Goal: Task Accomplishment & Management: Use online tool/utility

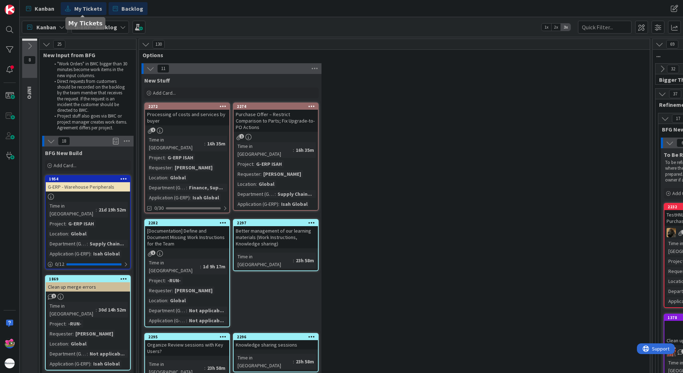
click at [77, 10] on span "My Tickets" at bounding box center [88, 8] width 28 height 9
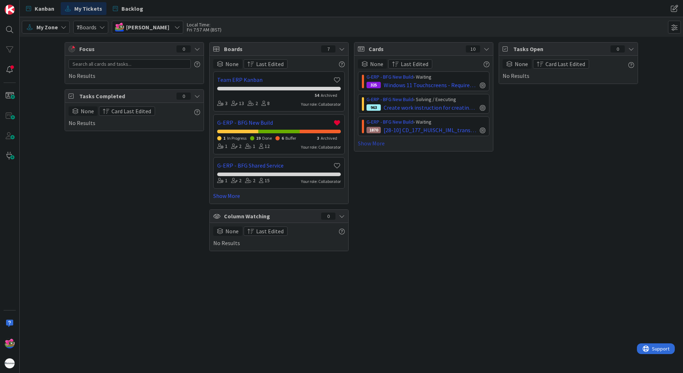
click at [380, 141] on link "Show More" at bounding box center [424, 143] width 132 height 9
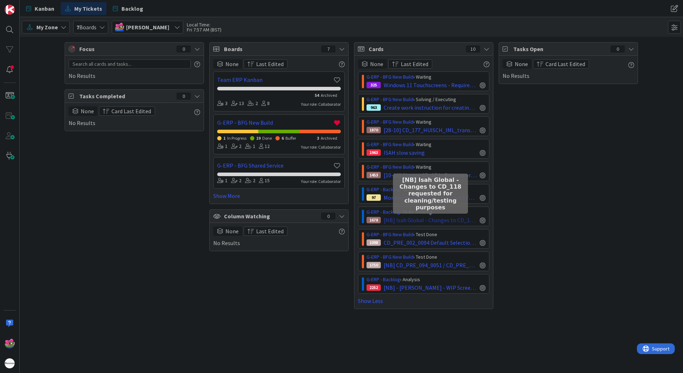
click at [406, 219] on span "[NB] Isah Global - Changes to CD_118 requested for cleaning/testing purposes" at bounding box center [430, 220] width 93 height 9
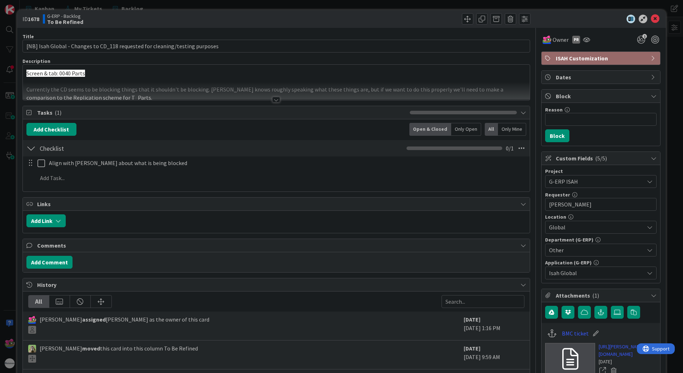
click at [273, 100] on div at bounding box center [276, 100] width 8 height 6
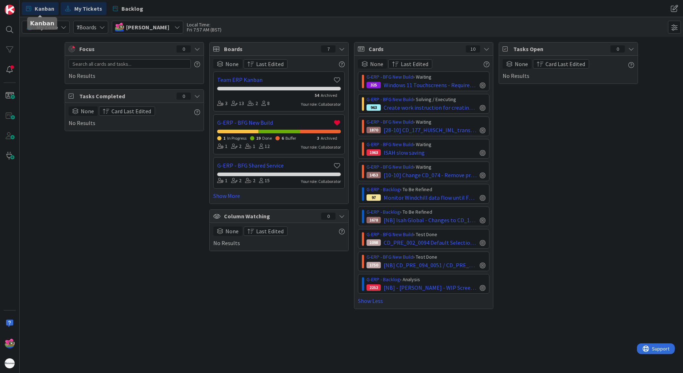
click at [33, 9] on link "Kanban" at bounding box center [40, 8] width 37 height 13
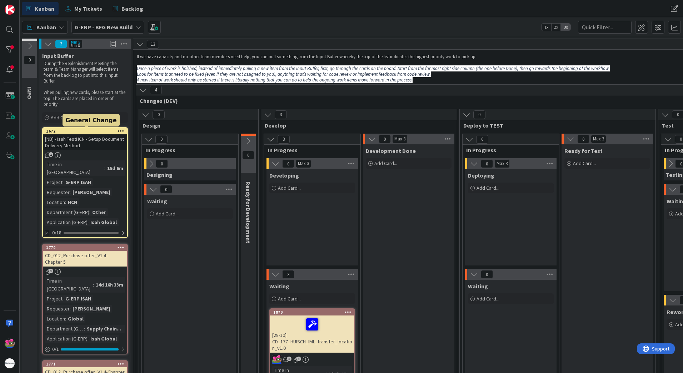
click at [90, 130] on div "1672" at bounding box center [86, 131] width 81 height 5
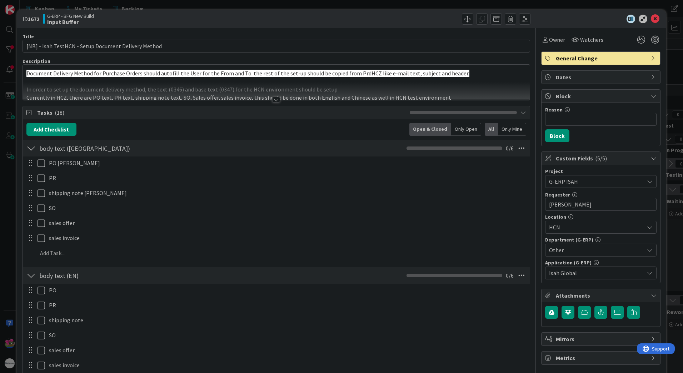
click at [273, 100] on div at bounding box center [276, 100] width 8 height 6
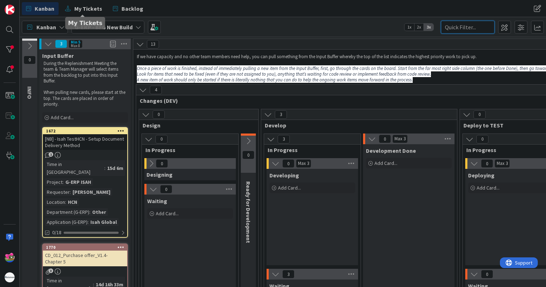
click at [460, 28] on input "text" at bounding box center [468, 27] width 54 height 13
click at [7, 49] on div at bounding box center [10, 50] width 14 height 14
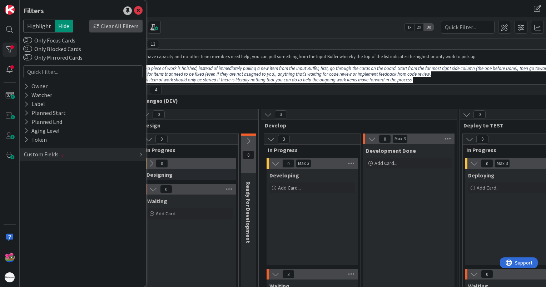
click at [125, 28] on div "Clear All Filters" at bounding box center [115, 26] width 53 height 13
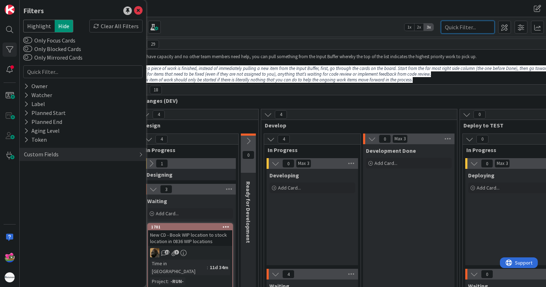
click at [484, 25] on input "text" at bounding box center [468, 27] width 54 height 13
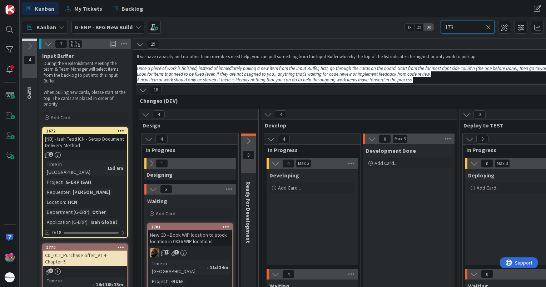
type input "173"
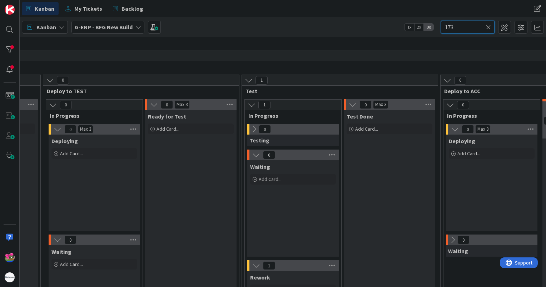
scroll to position [0, 417]
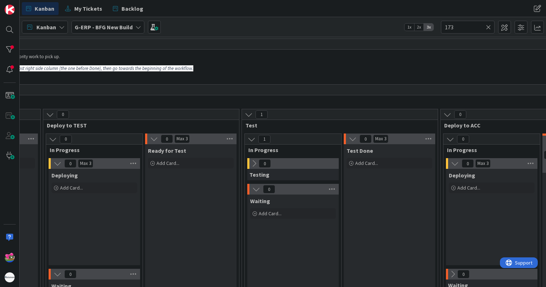
click at [488, 24] on icon at bounding box center [488, 27] width 5 height 6
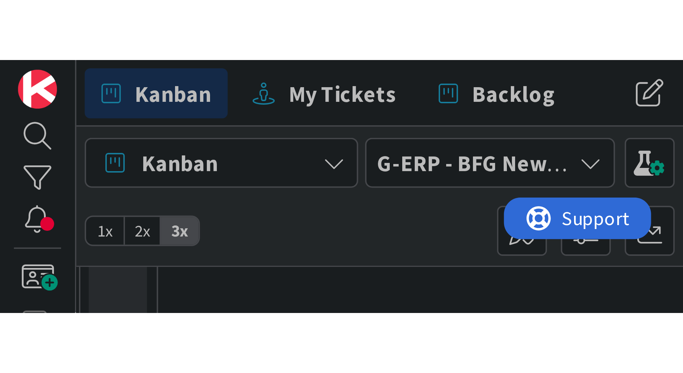
scroll to position [1394, 417]
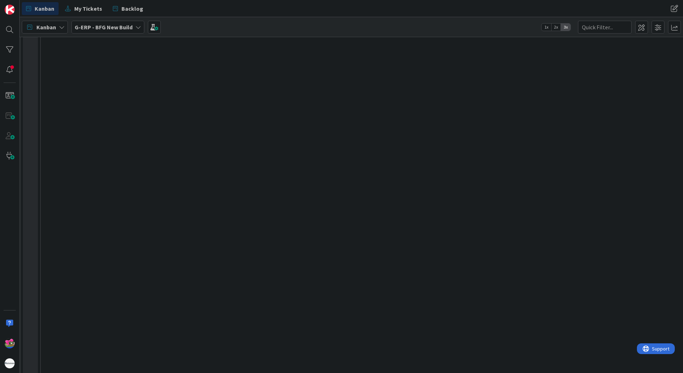
click at [210, 129] on div "6 Execute / Solve 6 In Progress 2 Max 6 Solving / Executing Add Card... 963 Cre…" at bounding box center [202, 236] width 963 height 968
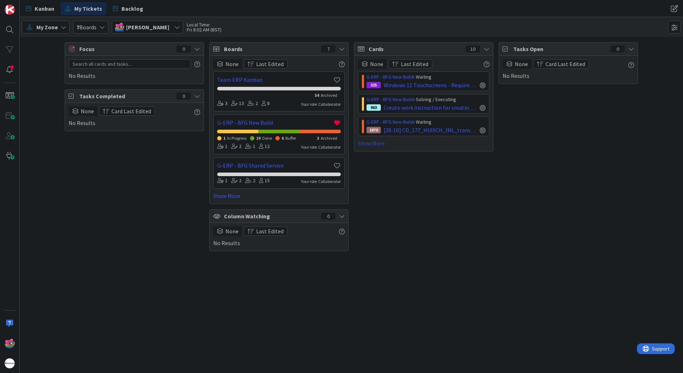
click at [376, 145] on link "Show More" at bounding box center [424, 143] width 132 height 9
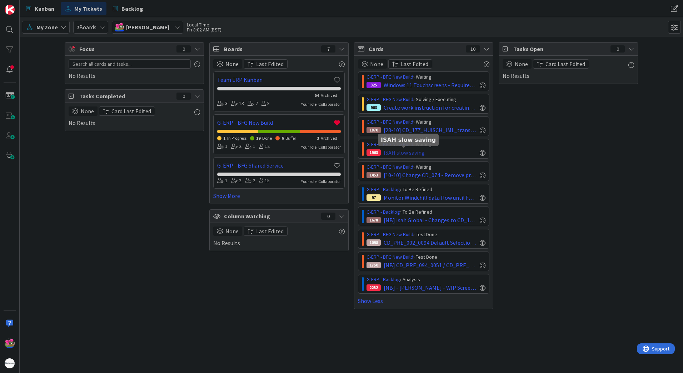
click at [411, 154] on span "ISAH slow saving" at bounding box center [404, 152] width 41 height 9
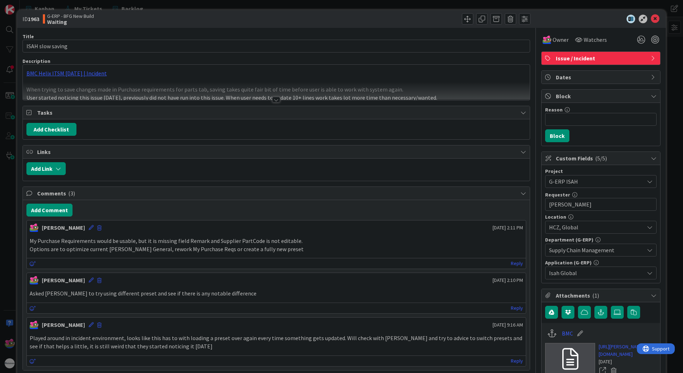
click at [272, 99] on div at bounding box center [276, 100] width 8 height 6
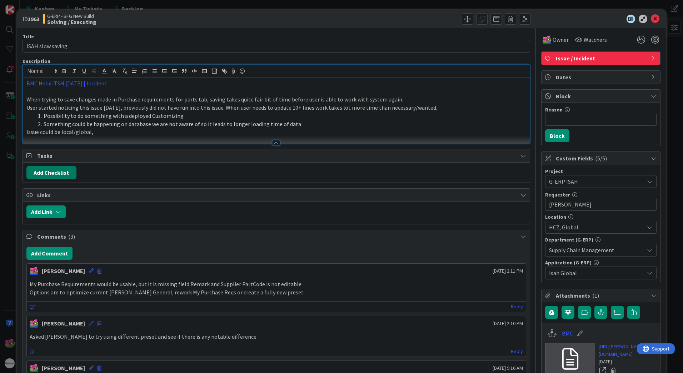
click at [51, 175] on button "Add Checklist" at bounding box center [51, 172] width 50 height 13
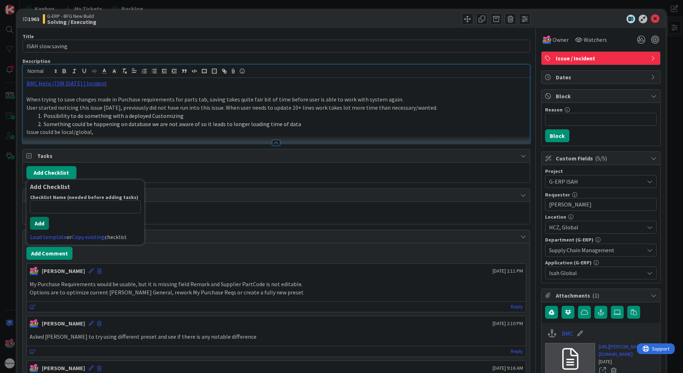
click at [39, 225] on button "Add" at bounding box center [39, 223] width 19 height 13
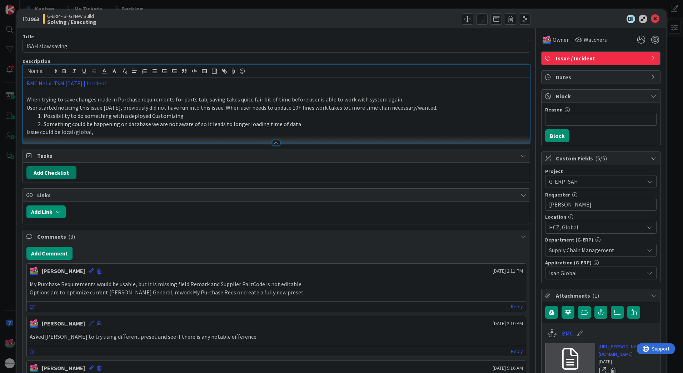
click at [49, 171] on button "Add Checklist" at bounding box center [51, 172] width 50 height 13
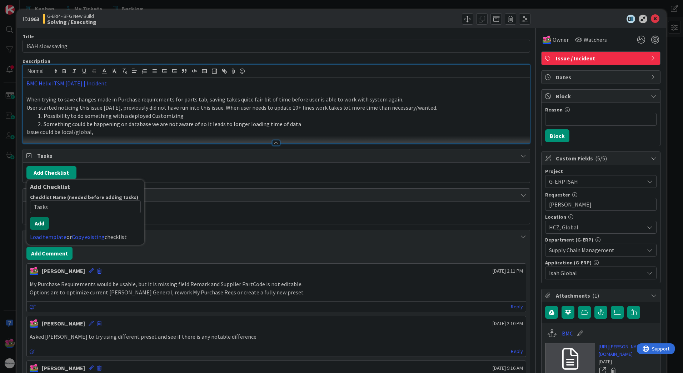
type input "Tasks"
click at [39, 220] on button "Add" at bounding box center [39, 223] width 19 height 13
click at [651, 19] on icon at bounding box center [655, 19] width 9 height 9
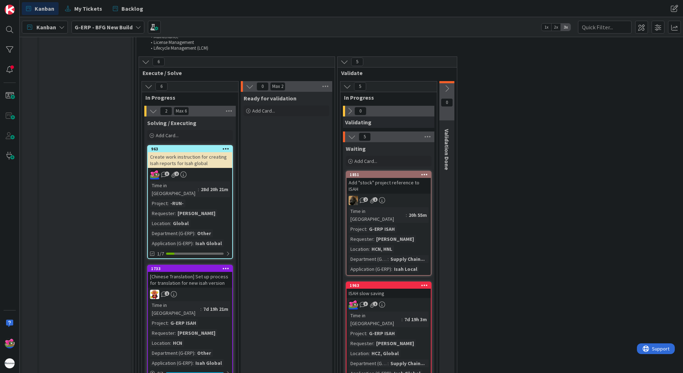
scroll to position [1144, 0]
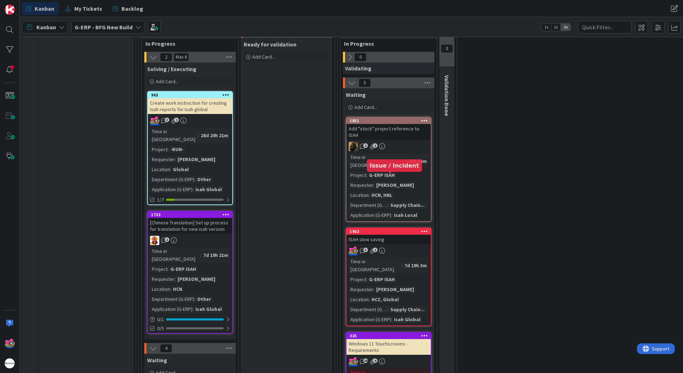
click at [393, 229] on div "1963" at bounding box center [390, 231] width 81 height 5
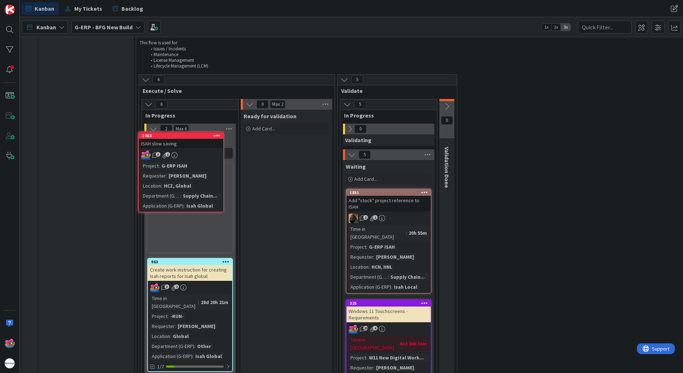
scroll to position [1066, 0]
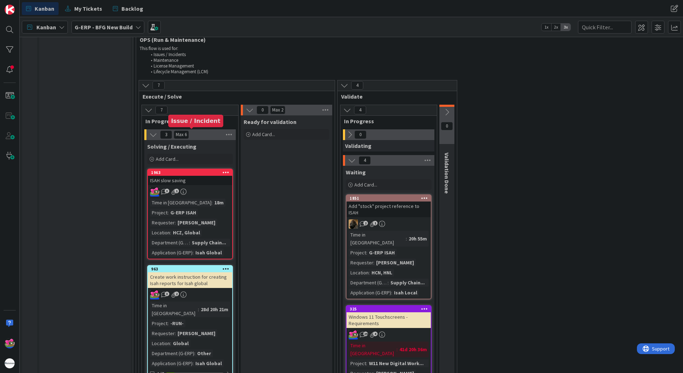
click at [196, 170] on div "1963" at bounding box center [191, 172] width 81 height 5
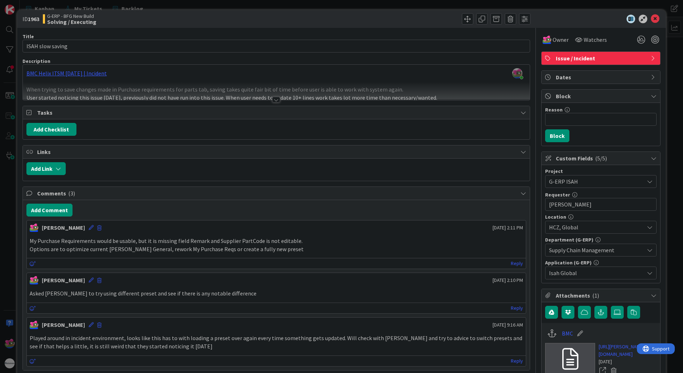
click at [278, 98] on div at bounding box center [276, 91] width 507 height 18
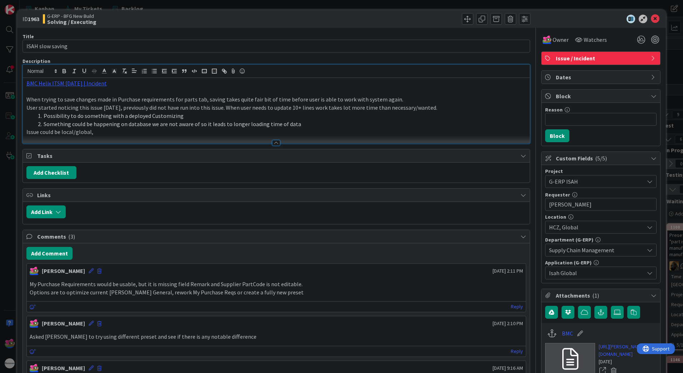
scroll to position [1066, 0]
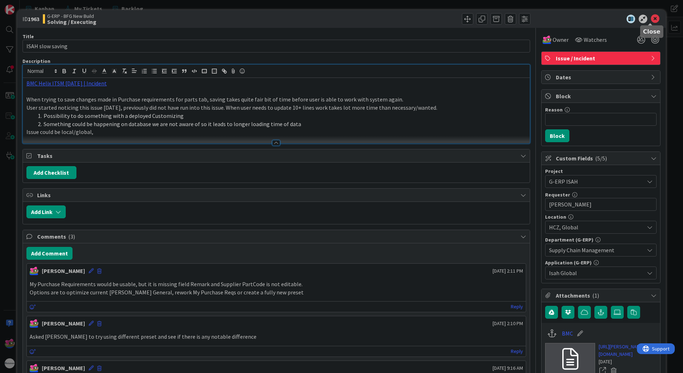
click at [644, 21] on div at bounding box center [597, 19] width 127 height 9
click at [656, 16] on div at bounding box center [597, 19] width 127 height 9
click at [651, 17] on icon at bounding box center [655, 19] width 9 height 9
click at [651, 19] on icon at bounding box center [655, 19] width 9 height 9
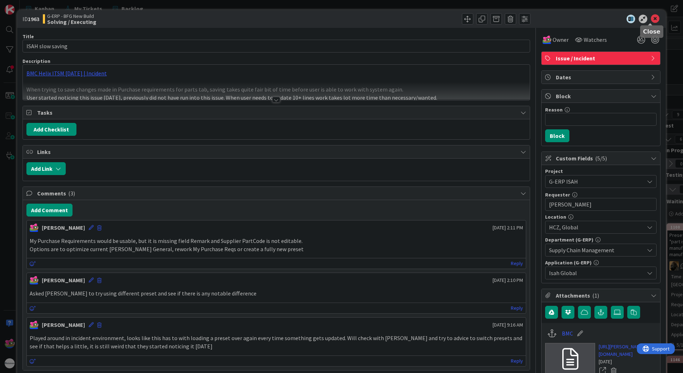
click at [651, 18] on icon at bounding box center [655, 19] width 9 height 9
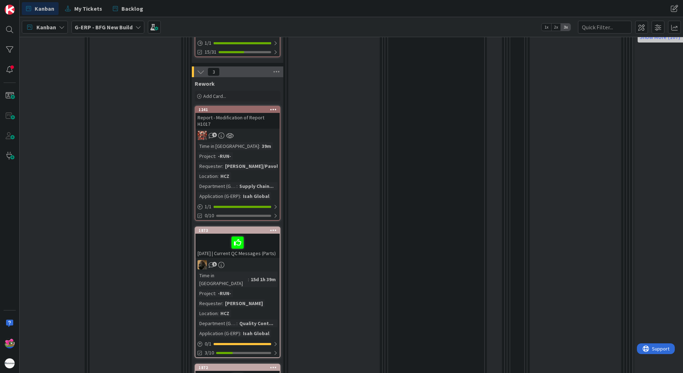
scroll to position [572, 472]
click at [259, 142] on div "Time in Column : 39m Project : -RUN- Requester : [PERSON_NAME]/Pavol... Locatio…" at bounding box center [238, 171] width 80 height 58
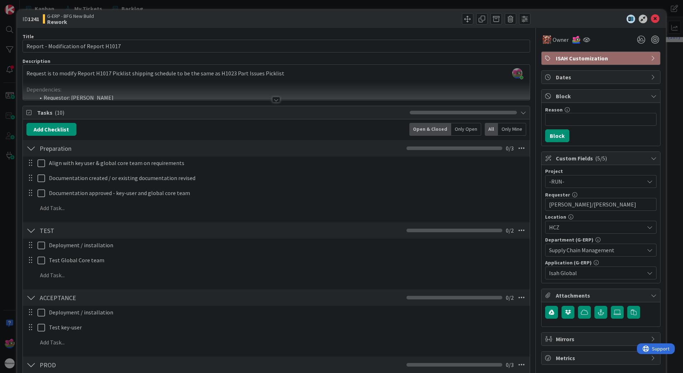
drag, startPoint x: 649, startPoint y: 24, endPoint x: 649, endPoint y: 19, distance: 5.0
click at [649, 23] on div "ID 1241 G-ERP - BFG New Build Rework" at bounding box center [341, 19] width 649 height 18
click at [651, 18] on icon at bounding box center [655, 19] width 9 height 9
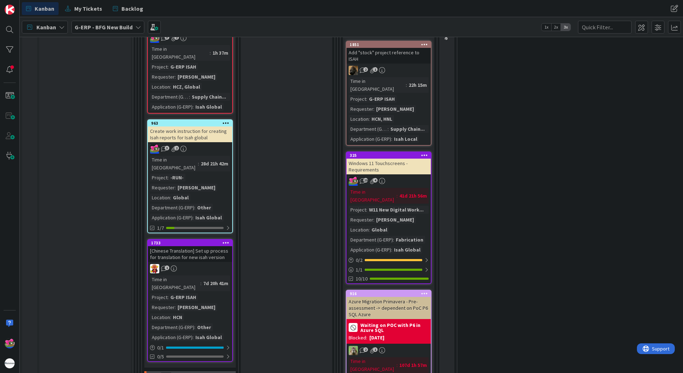
scroll to position [1108, 0]
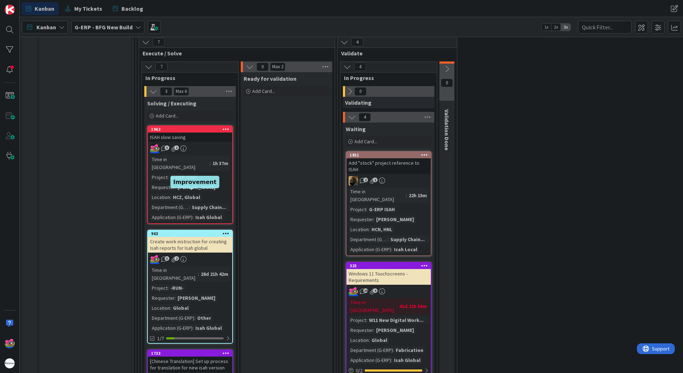
click at [175, 231] on div "963" at bounding box center [191, 233] width 81 height 5
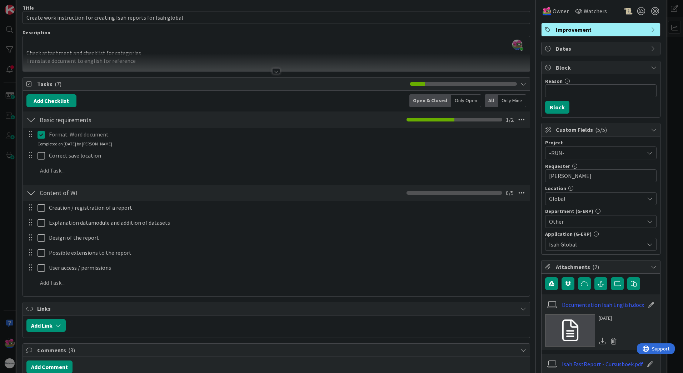
scroll to position [71, 0]
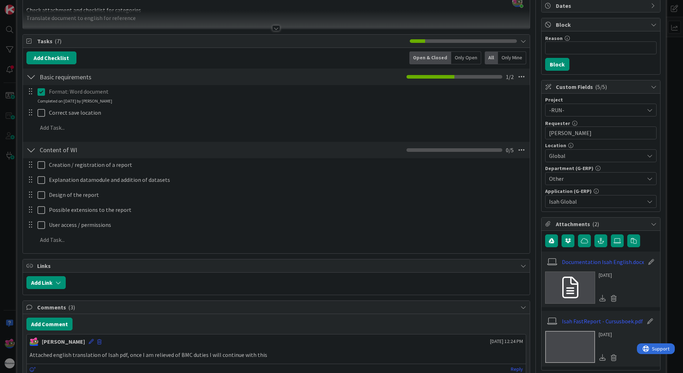
click at [319, 150] on div "Content of WI Checklist Name 13 / 64 Content of WI 0 / 5" at bounding box center [276, 150] width 507 height 16
click at [516, 151] on icon at bounding box center [521, 150] width 13 height 13
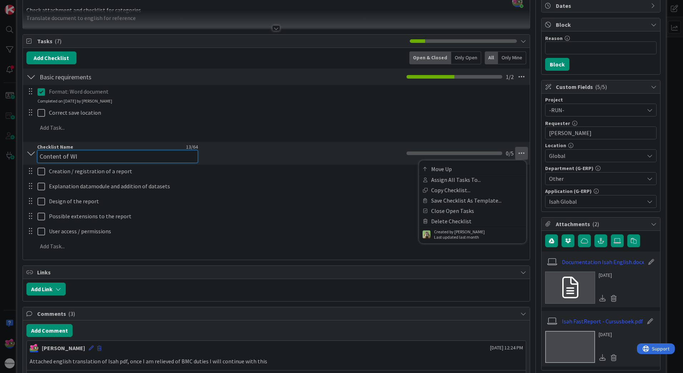
click at [135, 151] on input "Content of WI" at bounding box center [117, 156] width 161 height 13
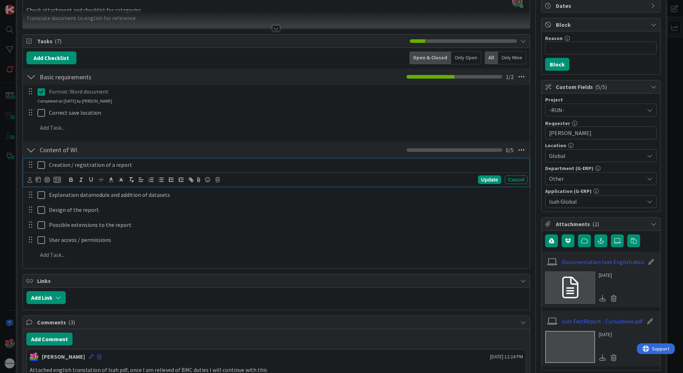
click at [40, 172] on div "Creation / registration of a report Update Cancel" at bounding box center [276, 173] width 506 height 28
click at [42, 168] on icon at bounding box center [42, 165] width 8 height 9
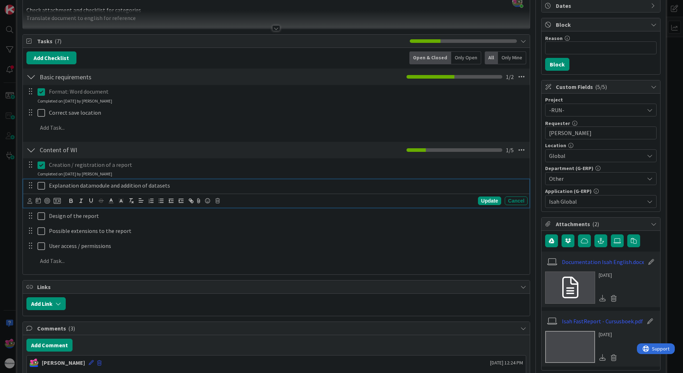
click at [42, 186] on icon at bounding box center [42, 186] width 8 height 9
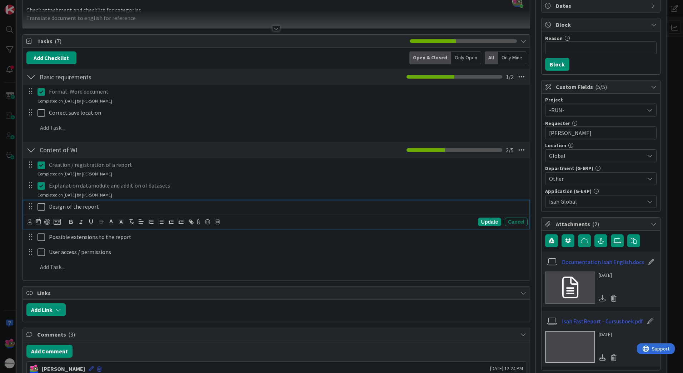
click at [42, 208] on icon at bounding box center [42, 207] width 8 height 9
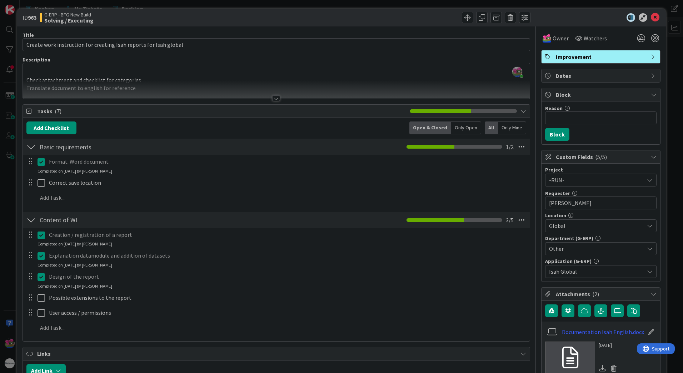
scroll to position [0, 0]
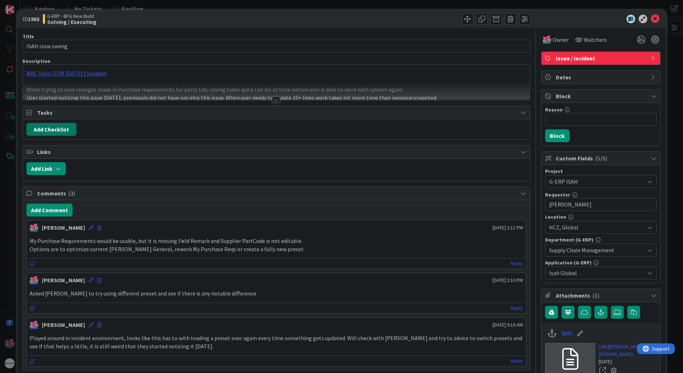
click at [50, 132] on button "Add Checklist" at bounding box center [51, 129] width 50 height 13
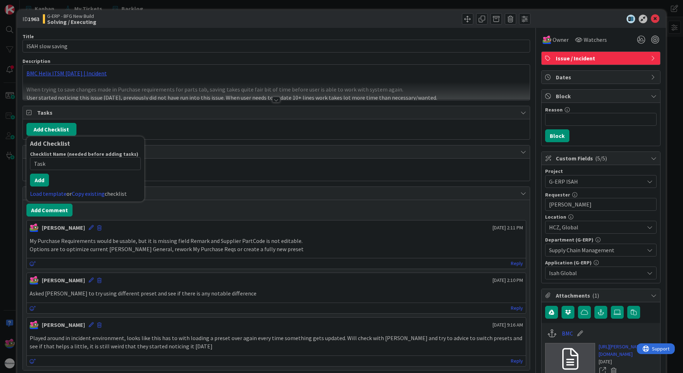
type input "Tasks"
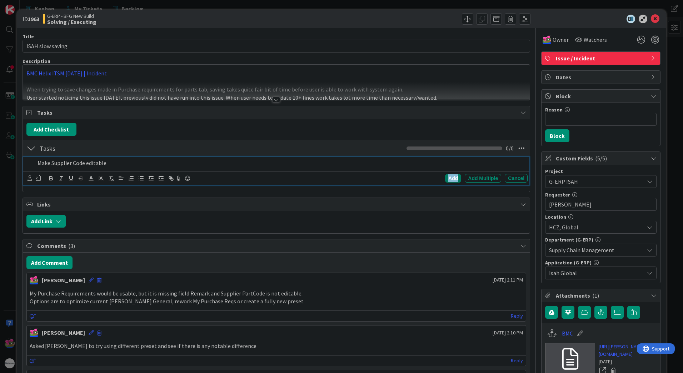
click at [451, 180] on div "Add" at bounding box center [453, 178] width 16 height 9
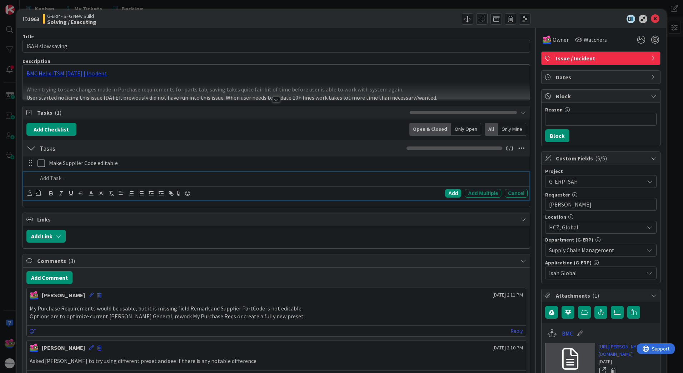
click at [68, 179] on p at bounding box center [282, 178] width 488 height 8
click at [447, 196] on div "Add" at bounding box center [453, 193] width 16 height 9
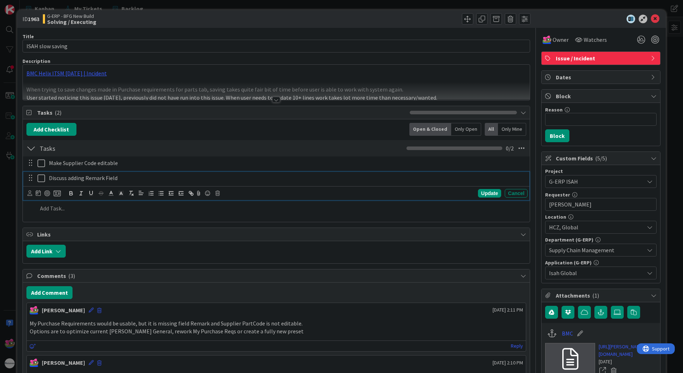
click at [127, 179] on p "Discuss adding Remark Field" at bounding box center [287, 178] width 476 height 8
click at [487, 192] on div "Update" at bounding box center [489, 193] width 23 height 9
click at [119, 164] on p "Make Supplier Code editable" at bounding box center [287, 163] width 476 height 8
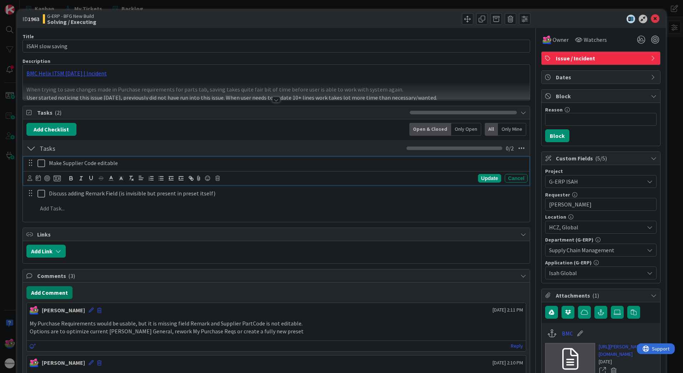
click at [41, 295] on button "Add Comment" at bounding box center [49, 292] width 46 height 13
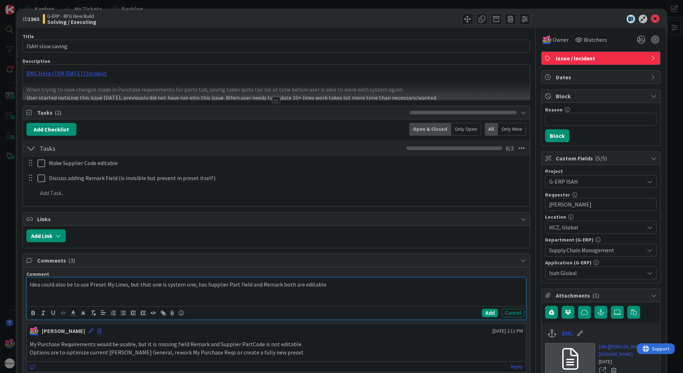
click at [330, 287] on p "Idea could also be to use Preset My Lines, but that one is system one, has Supp…" at bounding box center [277, 285] width 494 height 8
click at [489, 316] on button "Add" at bounding box center [490, 313] width 16 height 9
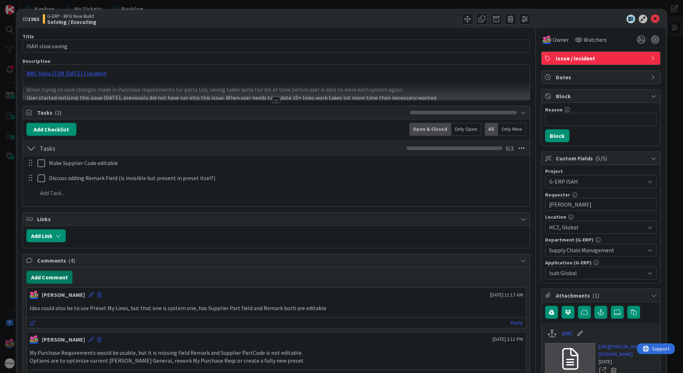
click at [50, 279] on button "Add Comment" at bounding box center [49, 277] width 46 height 13
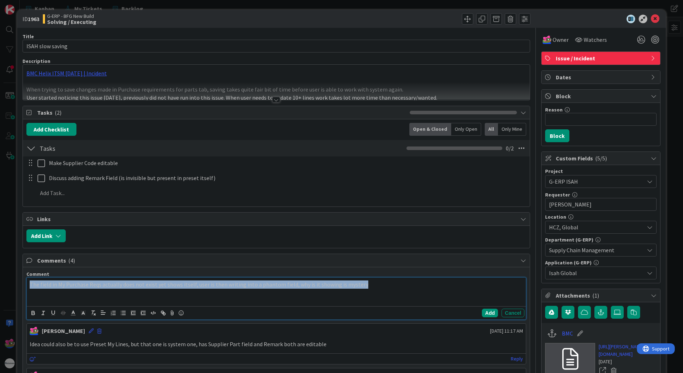
drag, startPoint x: 385, startPoint y: 289, endPoint x: 26, endPoint y: 285, distance: 359.6
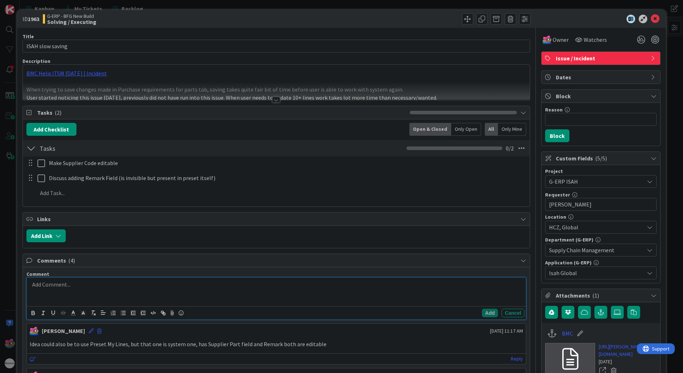
click at [65, 292] on div at bounding box center [276, 292] width 499 height 29
